Goal: Task Accomplishment & Management: Complete application form

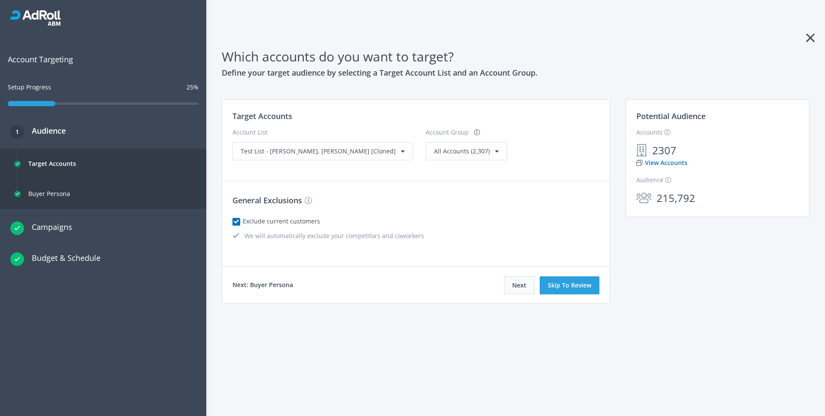
click at [520, 288] on button "Next" at bounding box center [519, 285] width 31 height 18
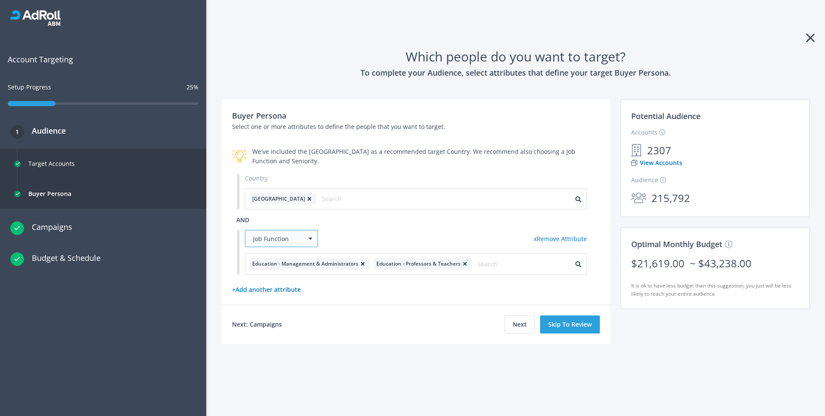
click at [313, 242] on div "Job Function" at bounding box center [281, 238] width 73 height 17
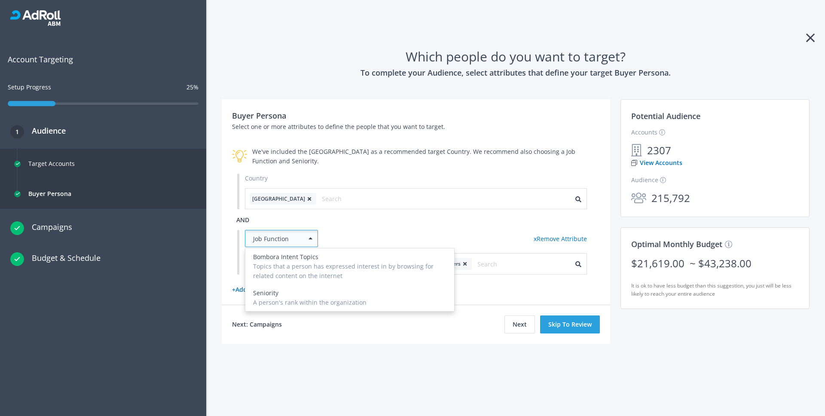
click at [336, 233] on div "Job Function Bombora Intent Topics Topics that a person has expressed interest …" at bounding box center [416, 239] width 342 height 18
click at [424, 329] on div "Next: Campaigns Next Skip To Review" at bounding box center [416, 324] width 389 height 39
click at [472, 288] on div "+ Add another attribute" at bounding box center [416, 289] width 368 height 9
click at [380, 229] on div "Country [GEOGRAPHIC_DATA] and Job Function Bombora Intent Topics Topics that a …" at bounding box center [416, 224] width 368 height 101
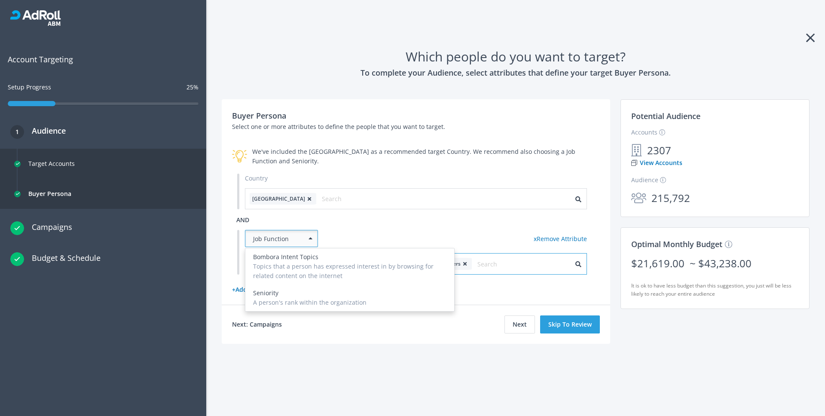
click at [487, 263] on input "text" at bounding box center [515, 264] width 77 height 12
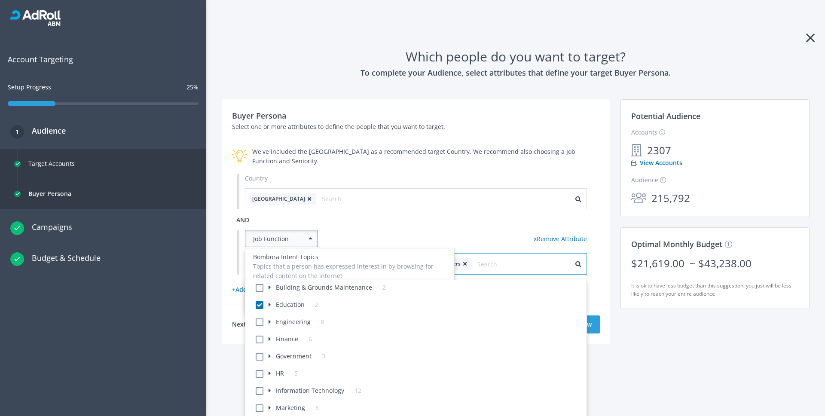
click at [487, 263] on input "text" at bounding box center [515, 264] width 77 height 12
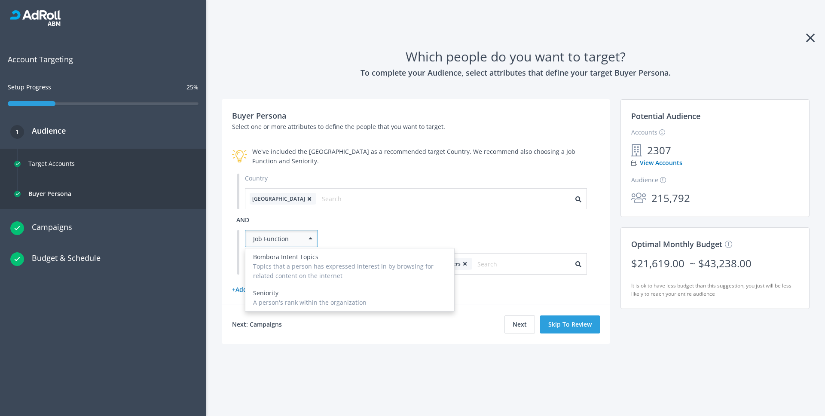
click at [624, 337] on div "Buyer Persona Select one or more attributes to define the people that you want …" at bounding box center [516, 231] width 598 height 265
click at [383, 390] on div "Which people do you want to target? To complete your Audience, select attribute…" at bounding box center [515, 208] width 619 height 416
click at [262, 245] on div "Job Function" at bounding box center [281, 238] width 73 height 17
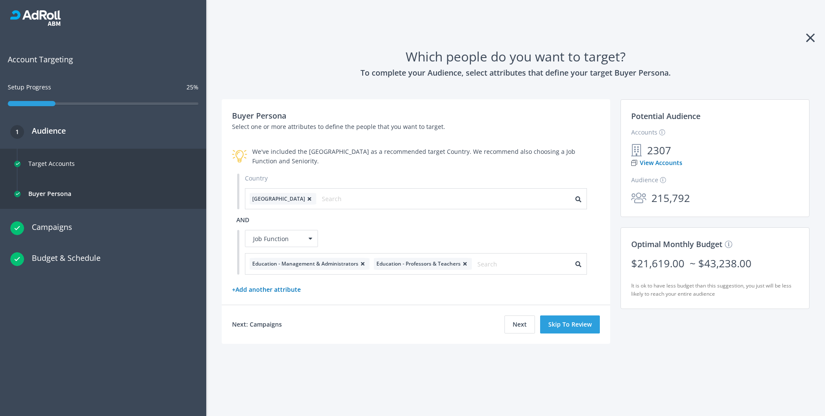
click at [385, 226] on div "Country [GEOGRAPHIC_DATA] and Job Function x Remove Attribute Education - Manag…" at bounding box center [416, 224] width 368 height 101
